Goal: Check status: Check status

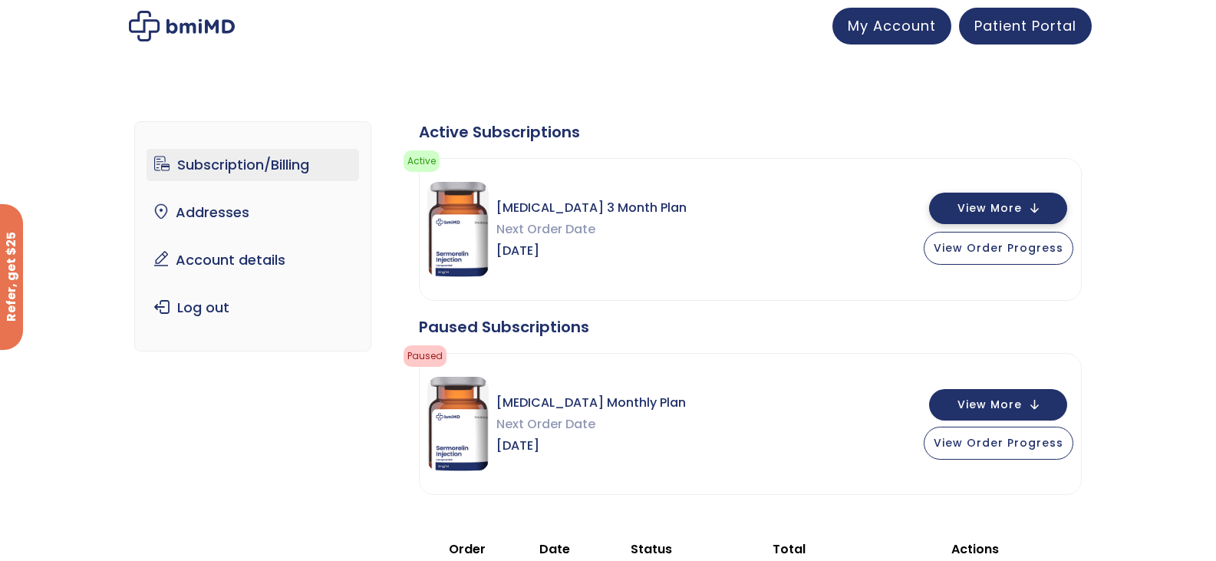
click at [1038, 203] on button "View More" at bounding box center [998, 208] width 138 height 31
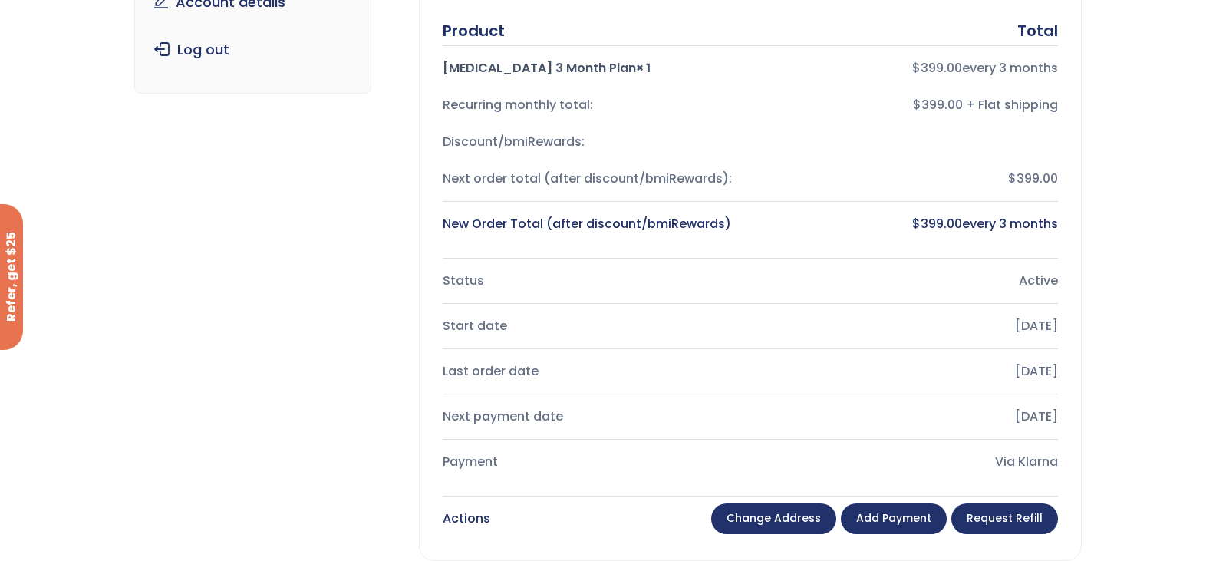
scroll to position [77, 0]
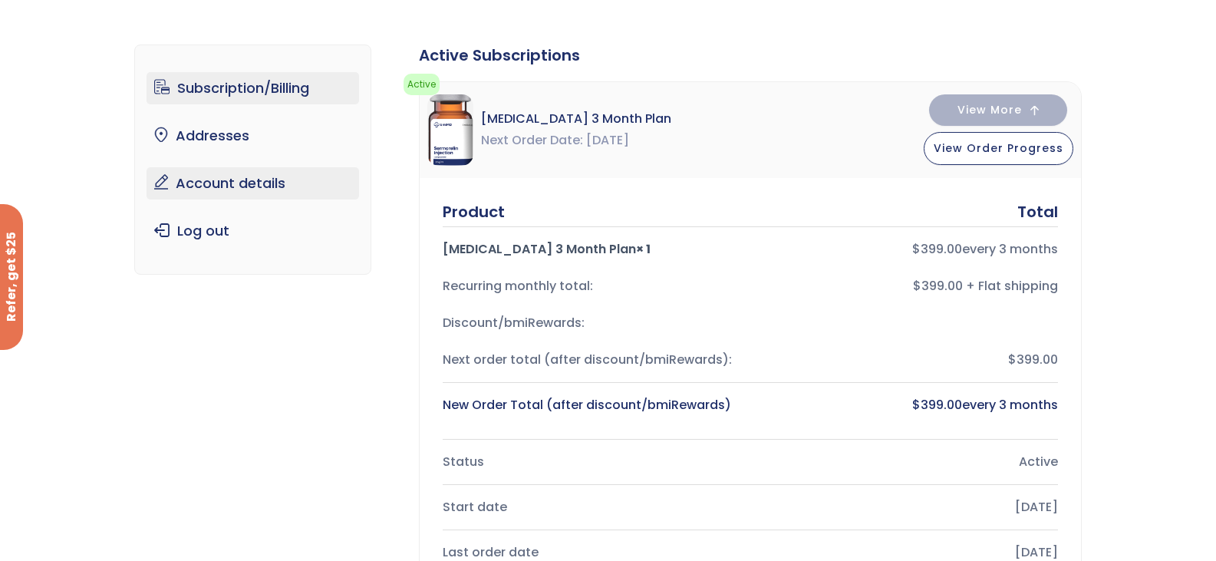
click at [239, 176] on link "Account details" at bounding box center [253, 183] width 213 height 32
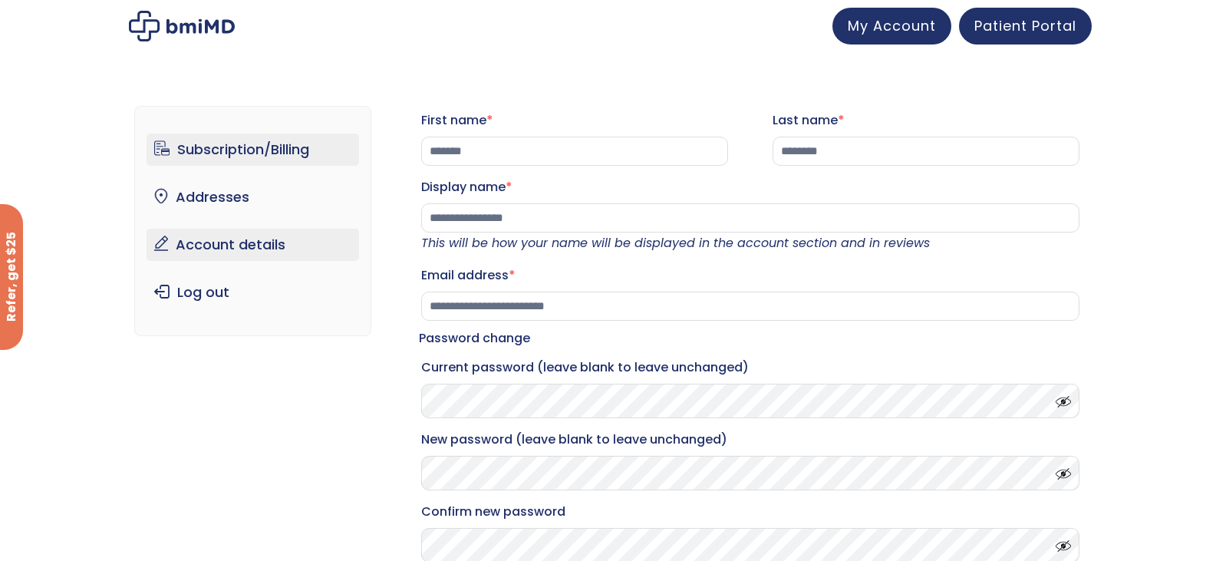
click at [233, 139] on link "Subscription/Billing" at bounding box center [253, 150] width 213 height 32
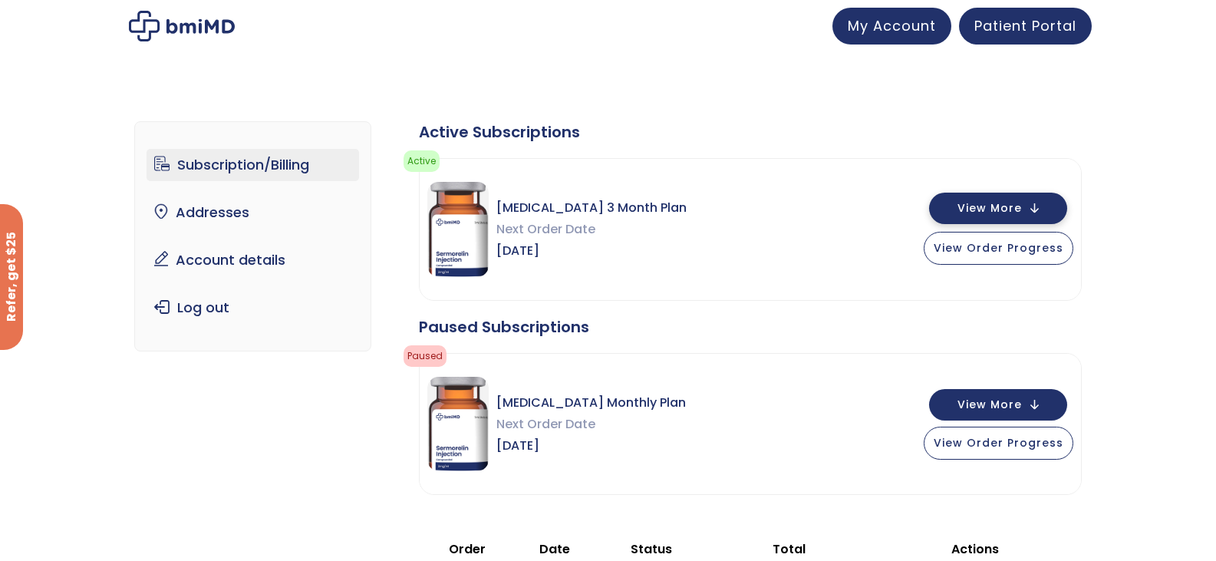
click at [991, 211] on span "View More" at bounding box center [990, 208] width 64 height 10
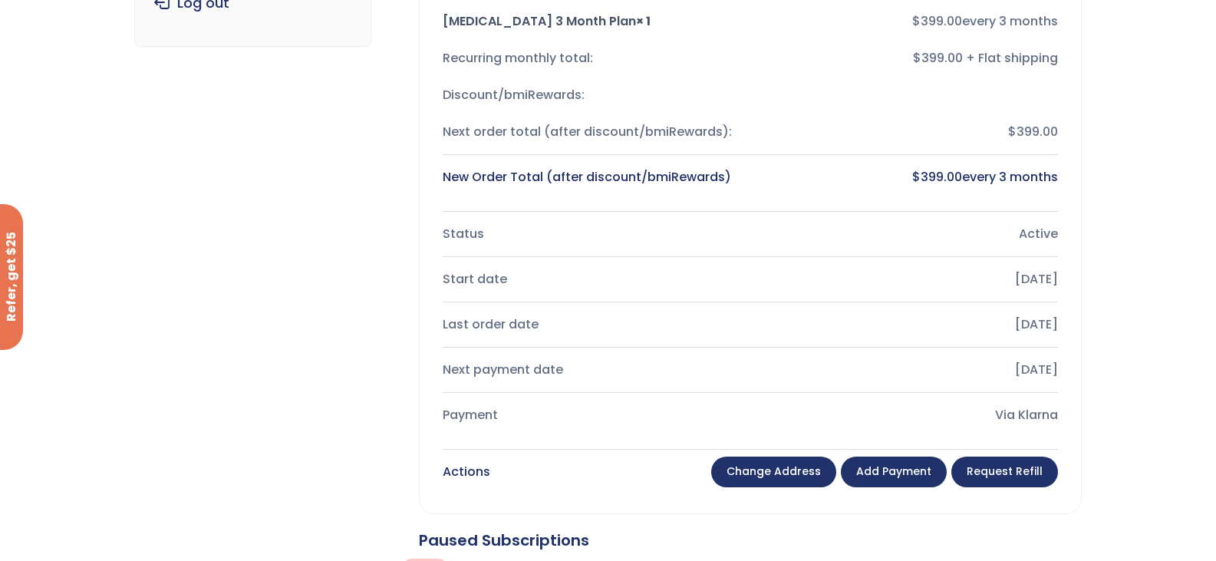
scroll to position [384, 0]
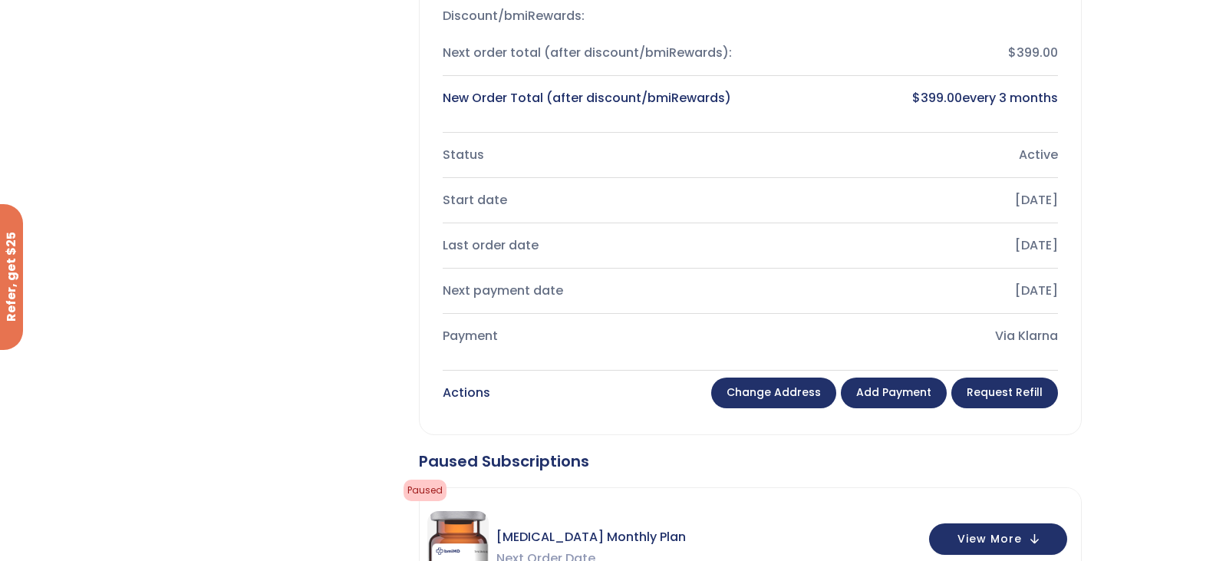
drag, startPoint x: 955, startPoint y: 157, endPoint x: 858, endPoint y: 172, distance: 98.7
click at [952, 157] on div "Active" at bounding box center [910, 154] width 295 height 21
click at [428, 187] on div "Product Total Sermorelin 3 Month Plan × 1 $ 399.00 every 3 months Recurring mon…" at bounding box center [750, 152] width 661 height 563
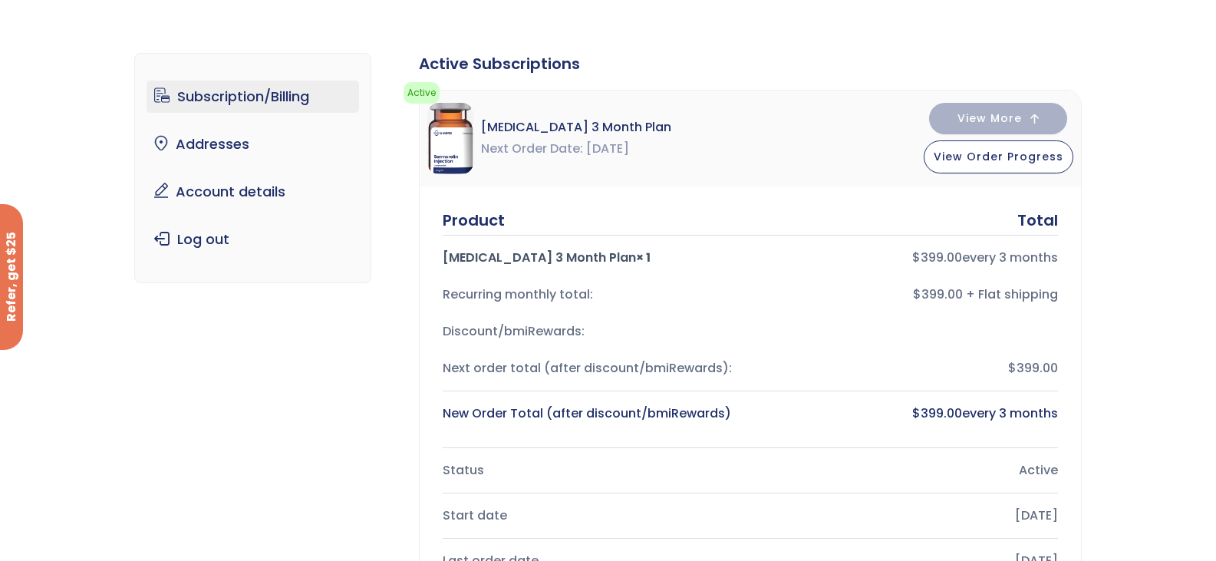
scroll to position [0, 0]
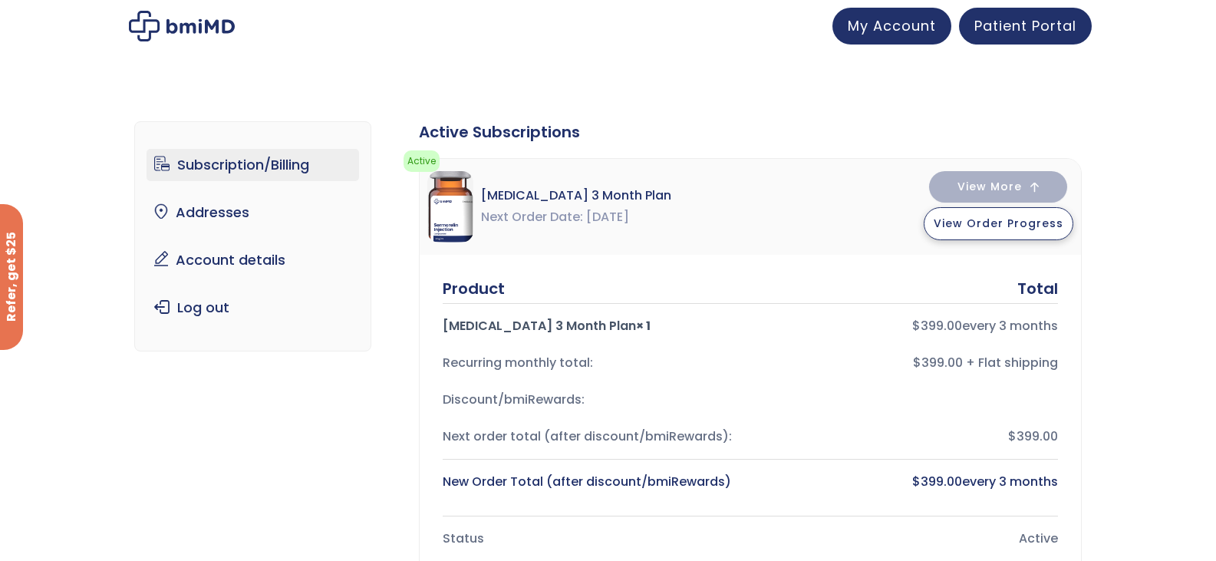
click at [1030, 231] on span "View Order Progress" at bounding box center [999, 223] width 130 height 15
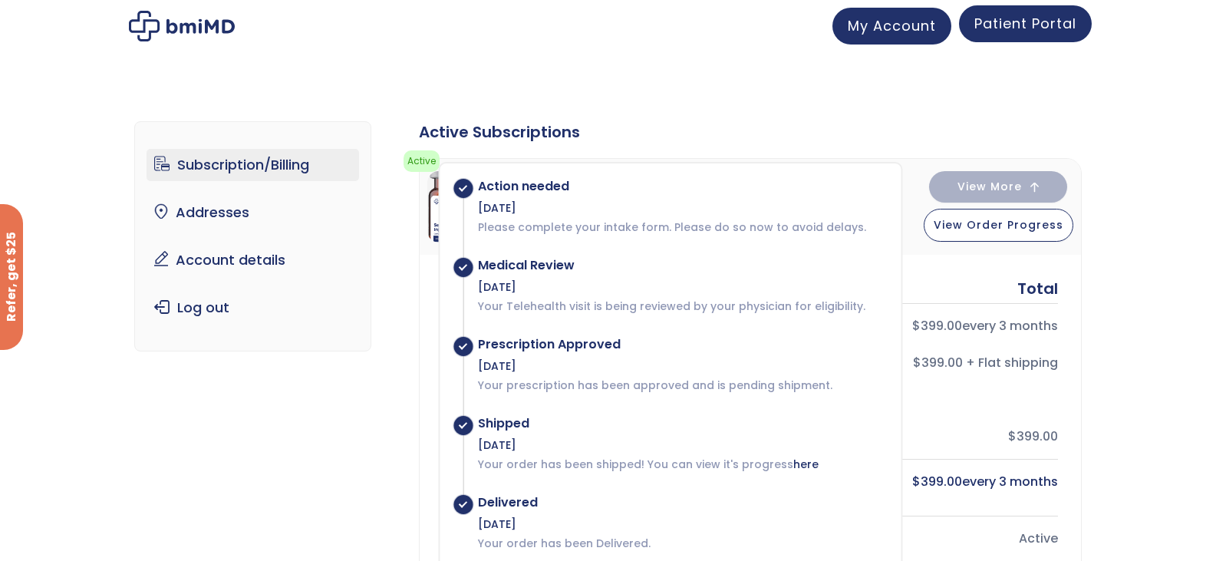
click at [1018, 20] on span "Patient Portal" at bounding box center [1026, 23] width 102 height 19
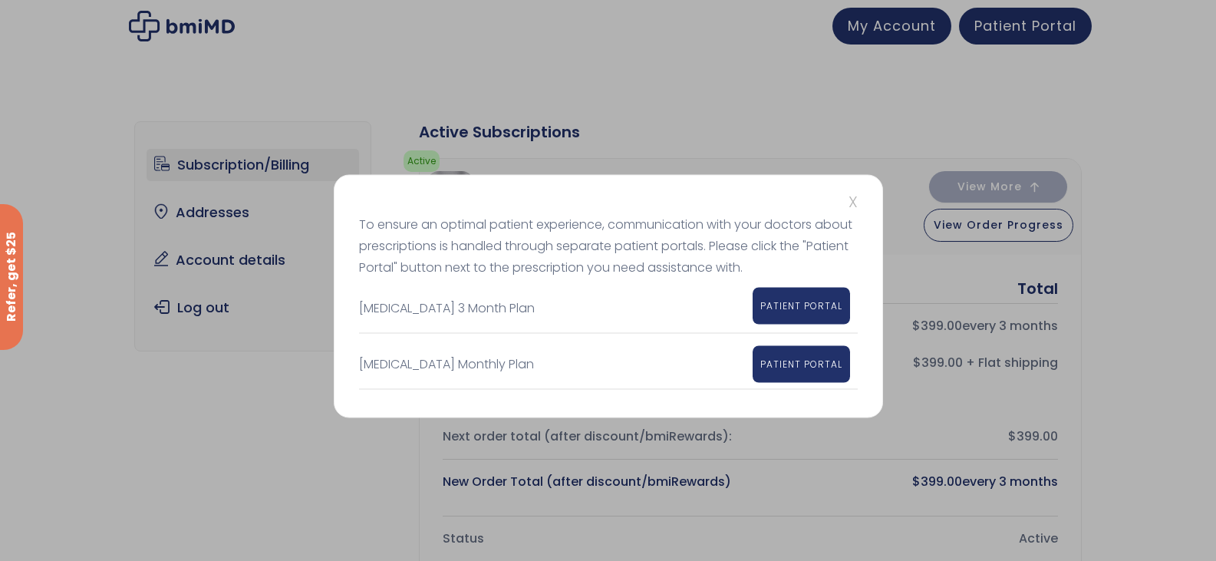
click at [817, 307] on span "PATIENT PORTAL" at bounding box center [801, 305] width 82 height 13
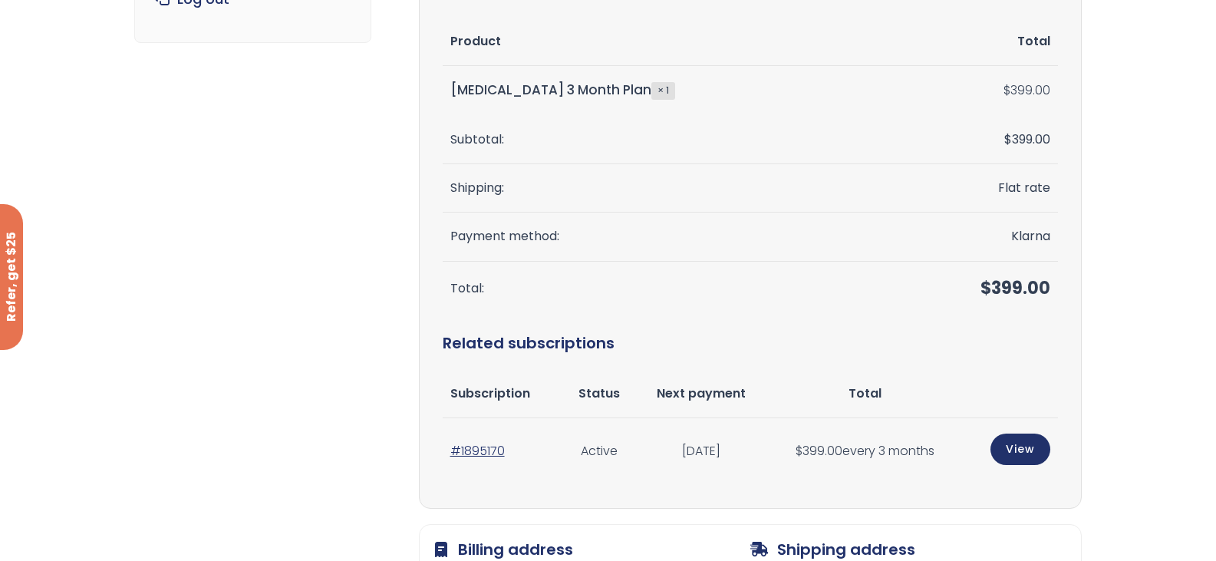
scroll to position [307, 0]
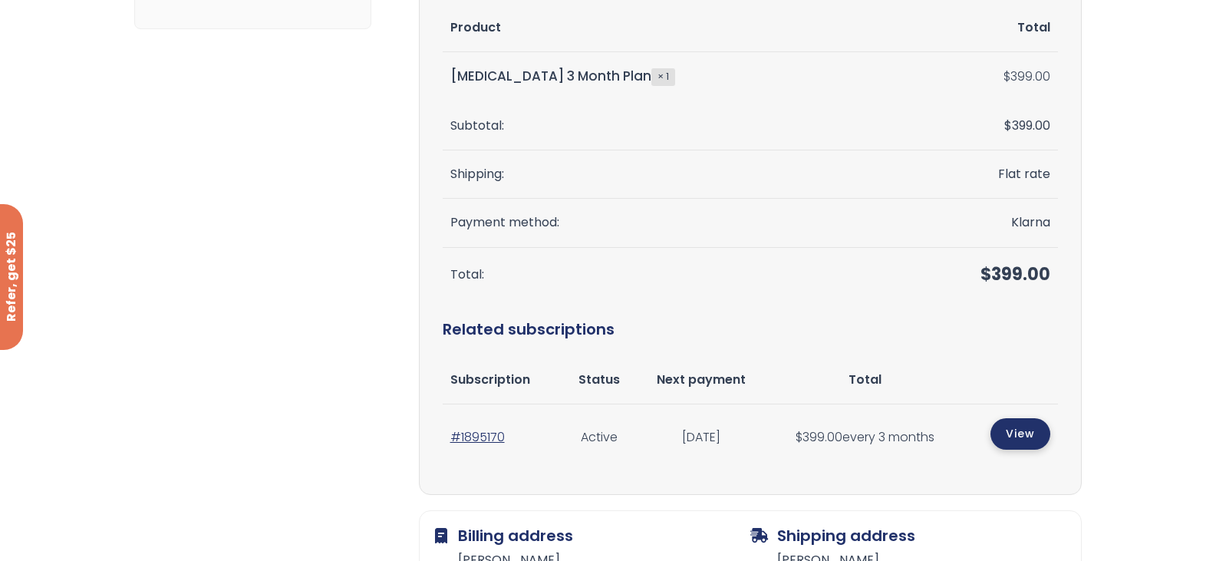
click at [1018, 444] on link "View" at bounding box center [1021, 433] width 60 height 31
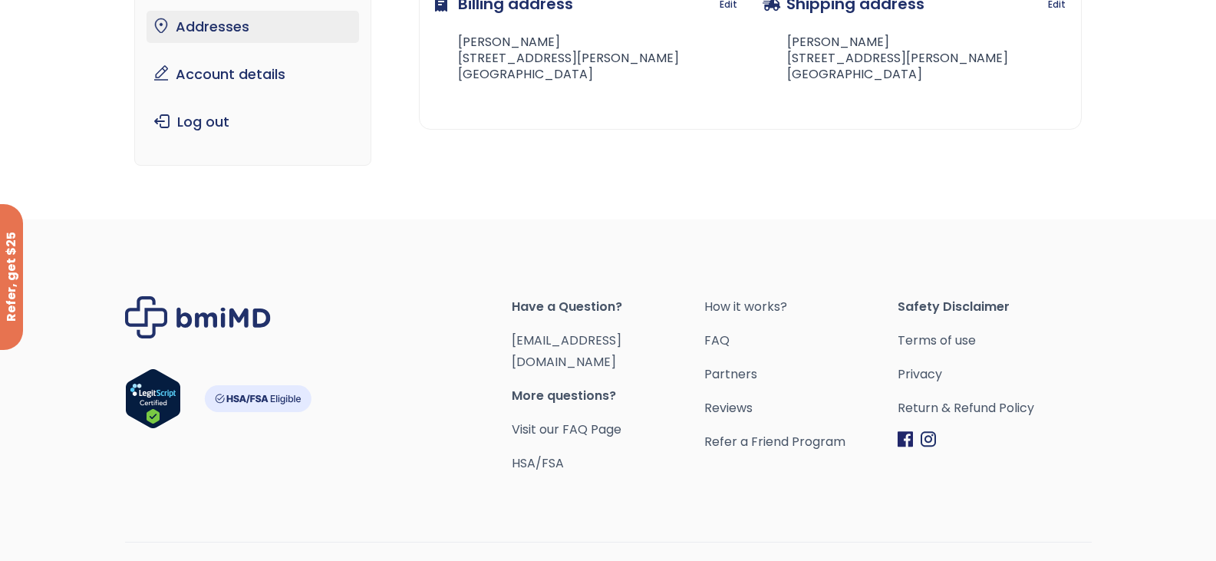
scroll to position [196, 0]
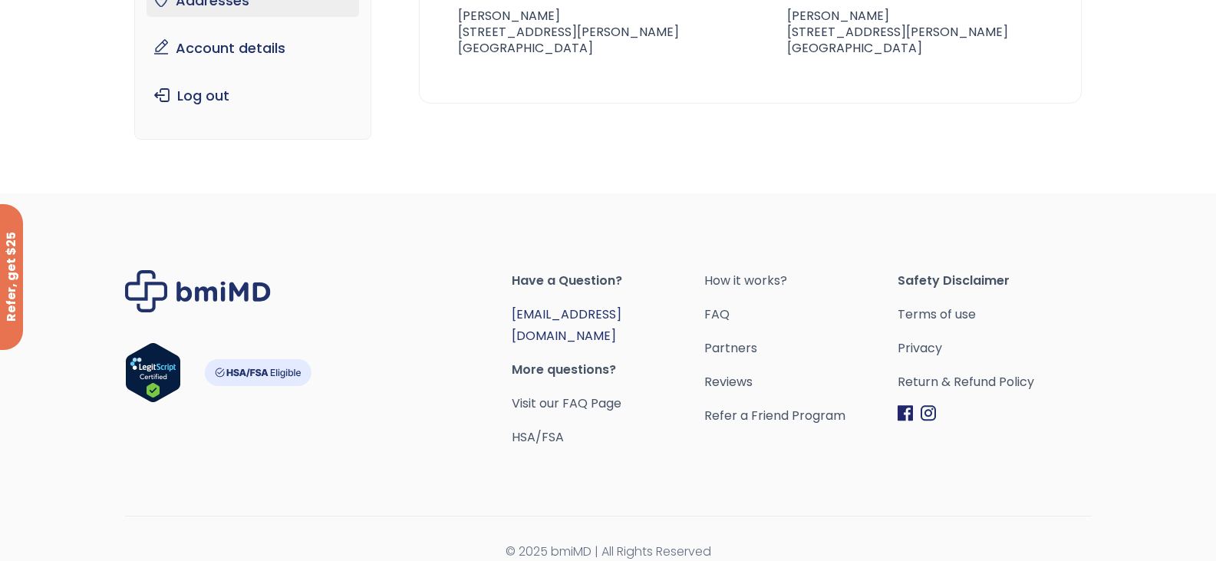
click at [578, 309] on link "[EMAIL_ADDRESS][DOMAIN_NAME]" at bounding box center [567, 324] width 110 height 39
